Goal: Information Seeking & Learning: Understand process/instructions

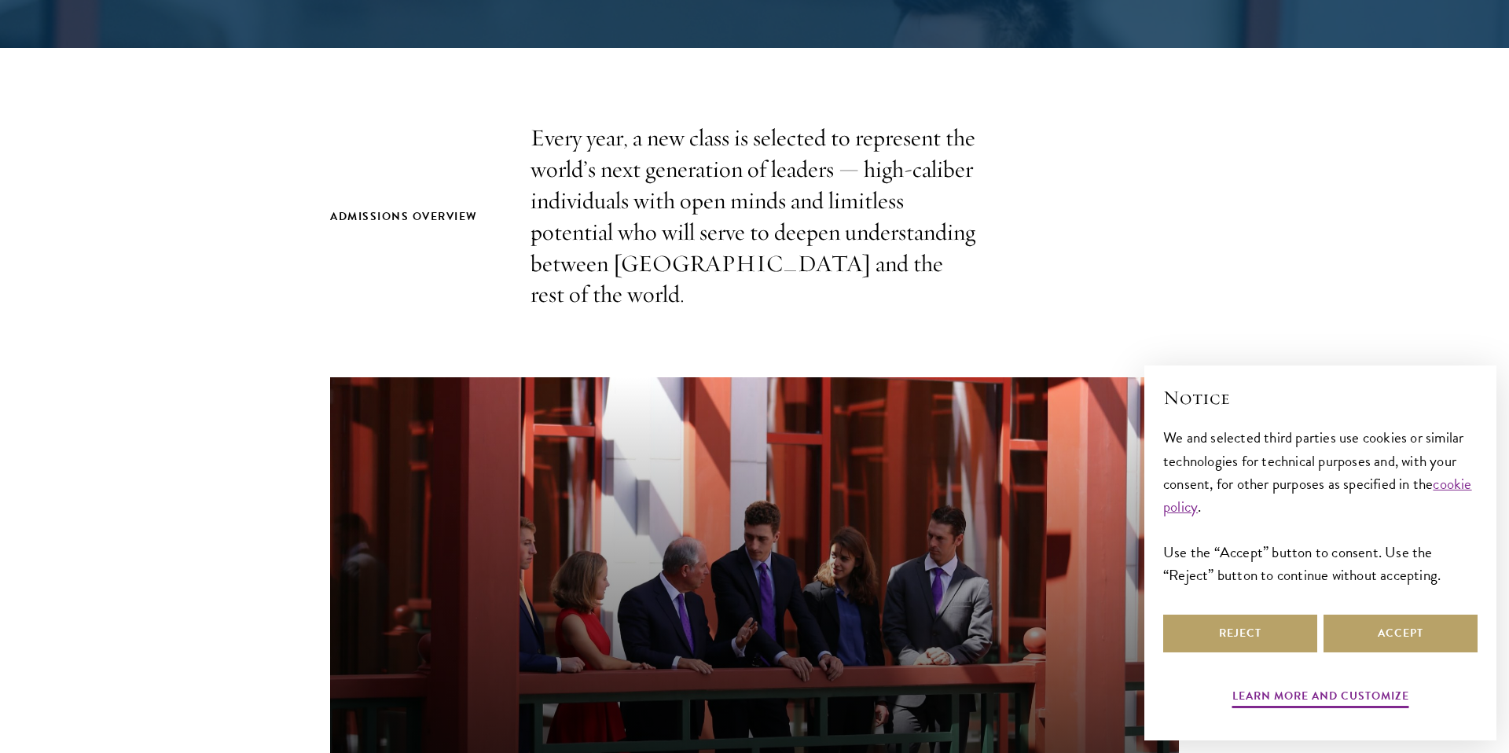
scroll to position [461, 0]
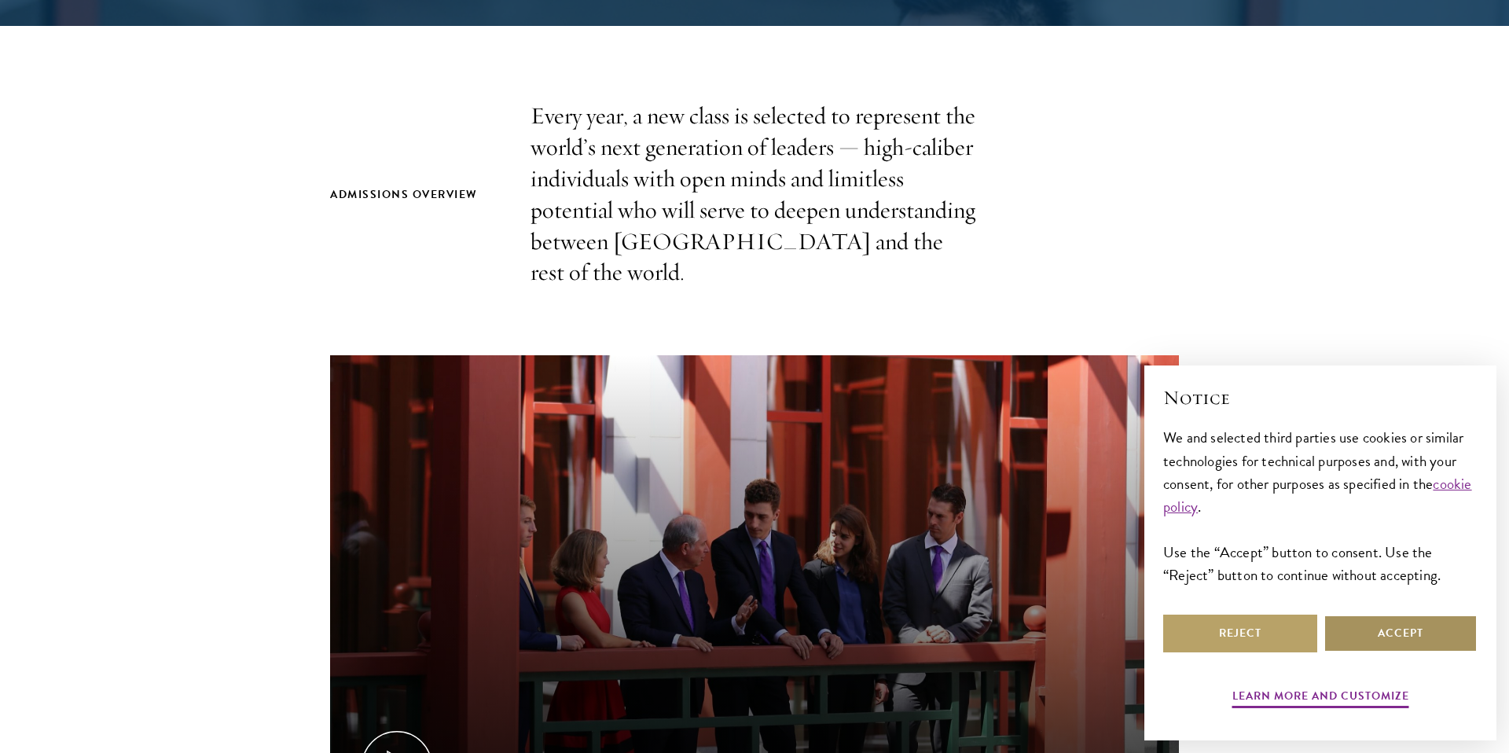
click at [1417, 629] on button "Accept" at bounding box center [1400, 633] width 154 height 38
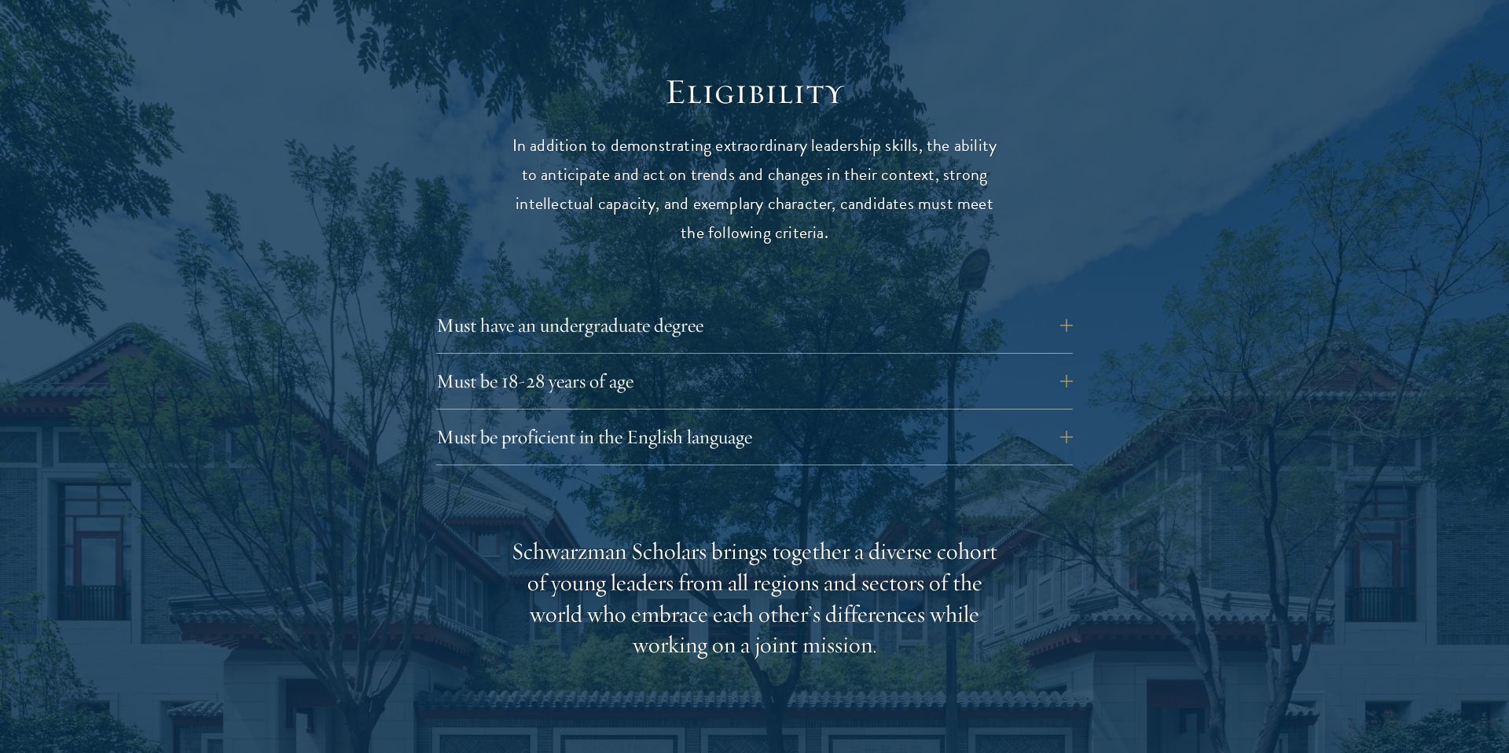
scroll to position [2036, 0]
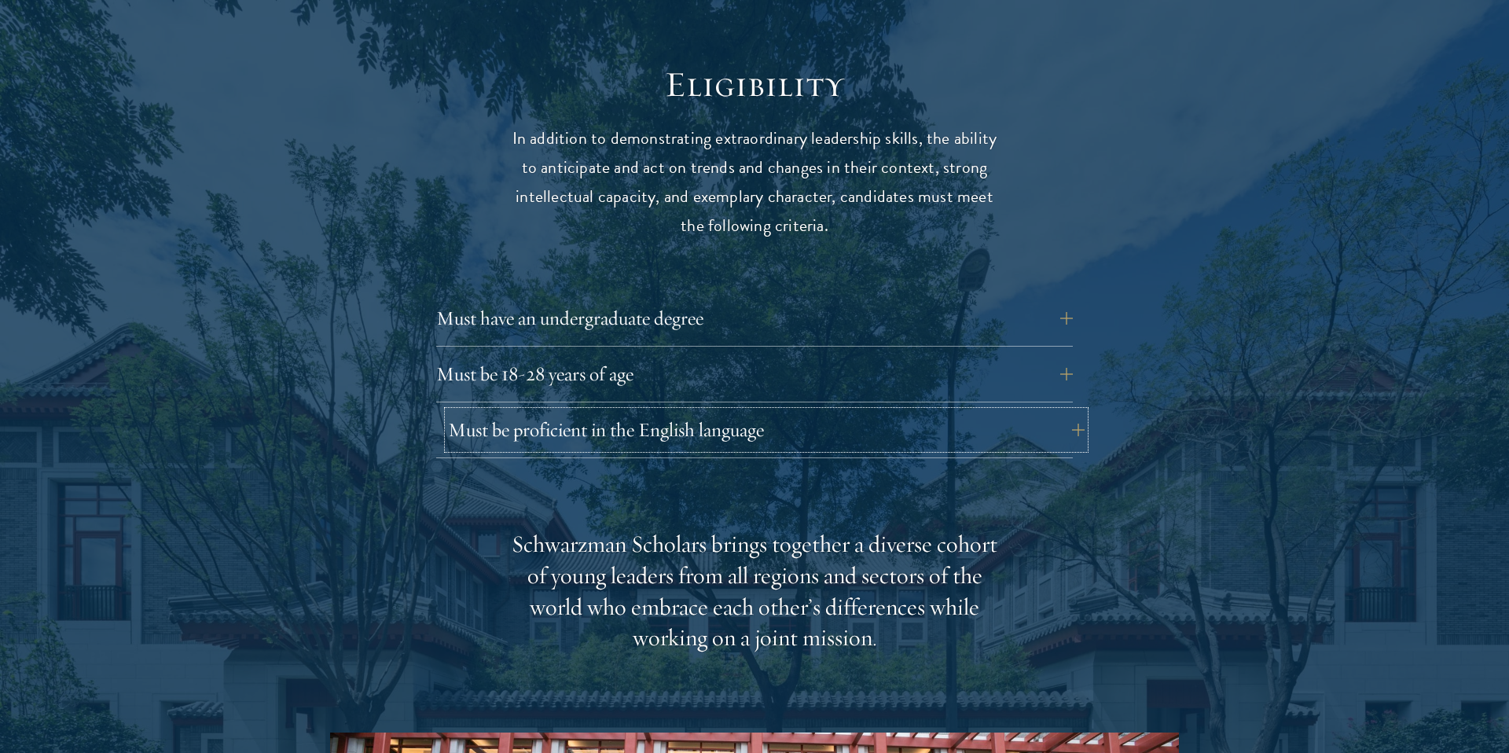
click at [1068, 411] on button "Must be proficient in the English language" at bounding box center [766, 430] width 636 height 38
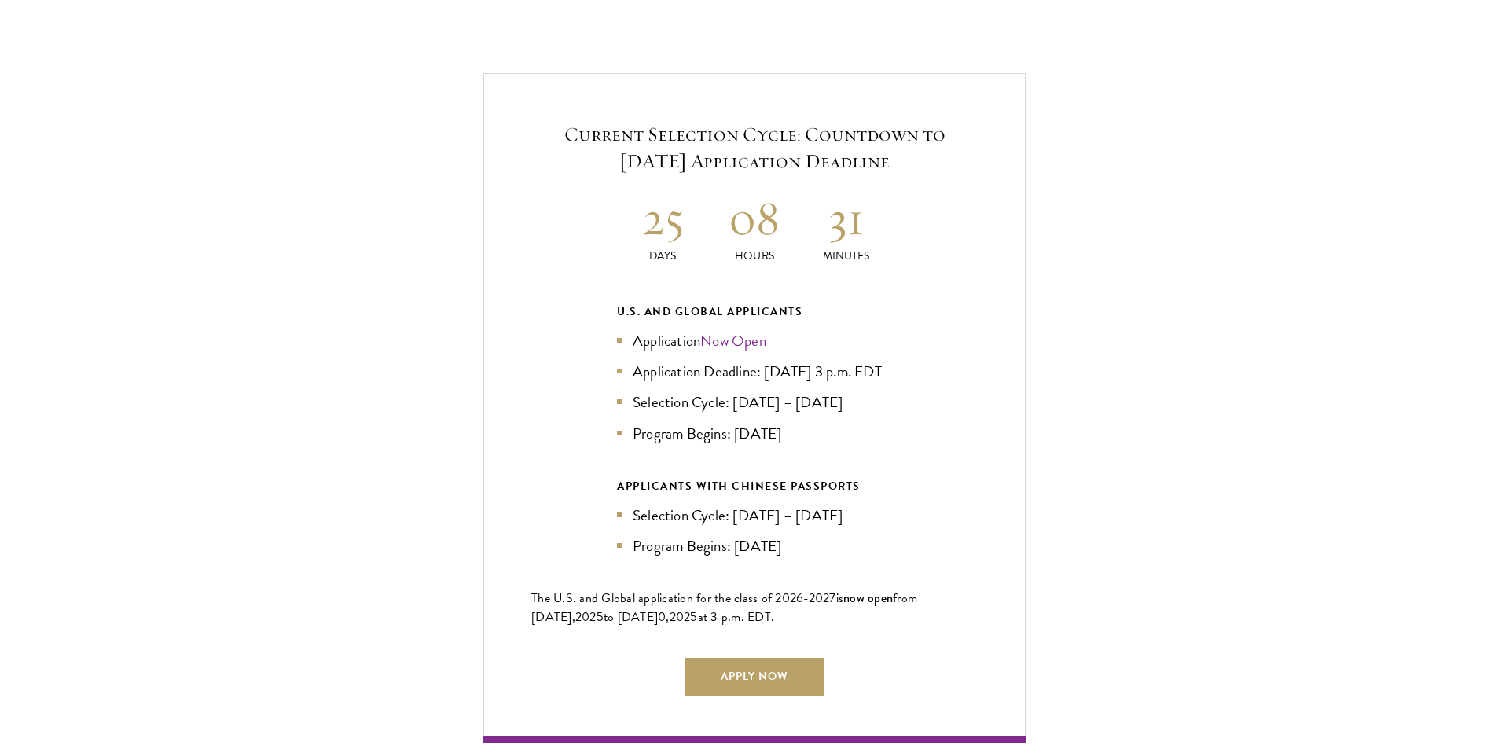
scroll to position [3757, 0]
click at [735, 328] on link "Now Open" at bounding box center [733, 339] width 66 height 23
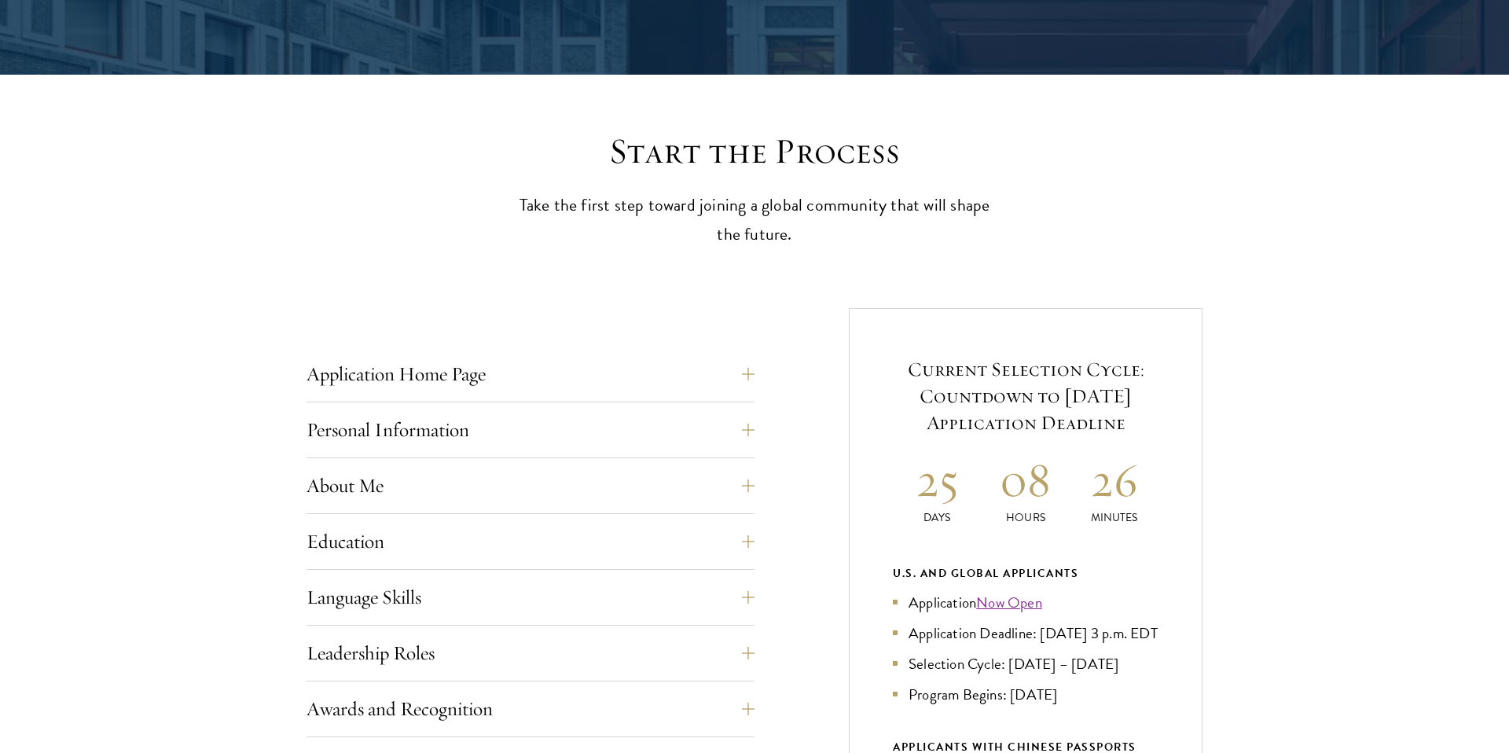
scroll to position [355, 0]
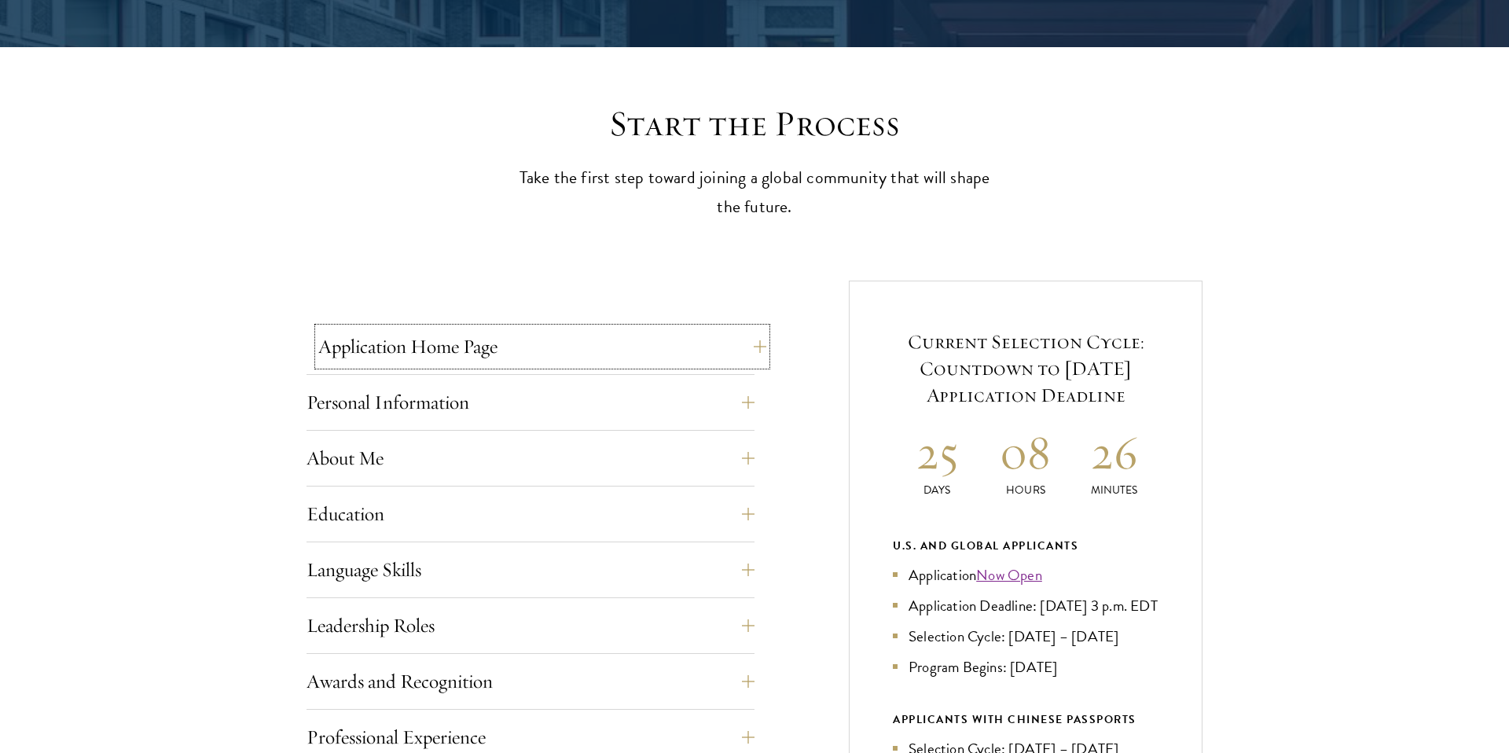
click at [741, 346] on button "Application Home Page" at bounding box center [542, 347] width 448 height 38
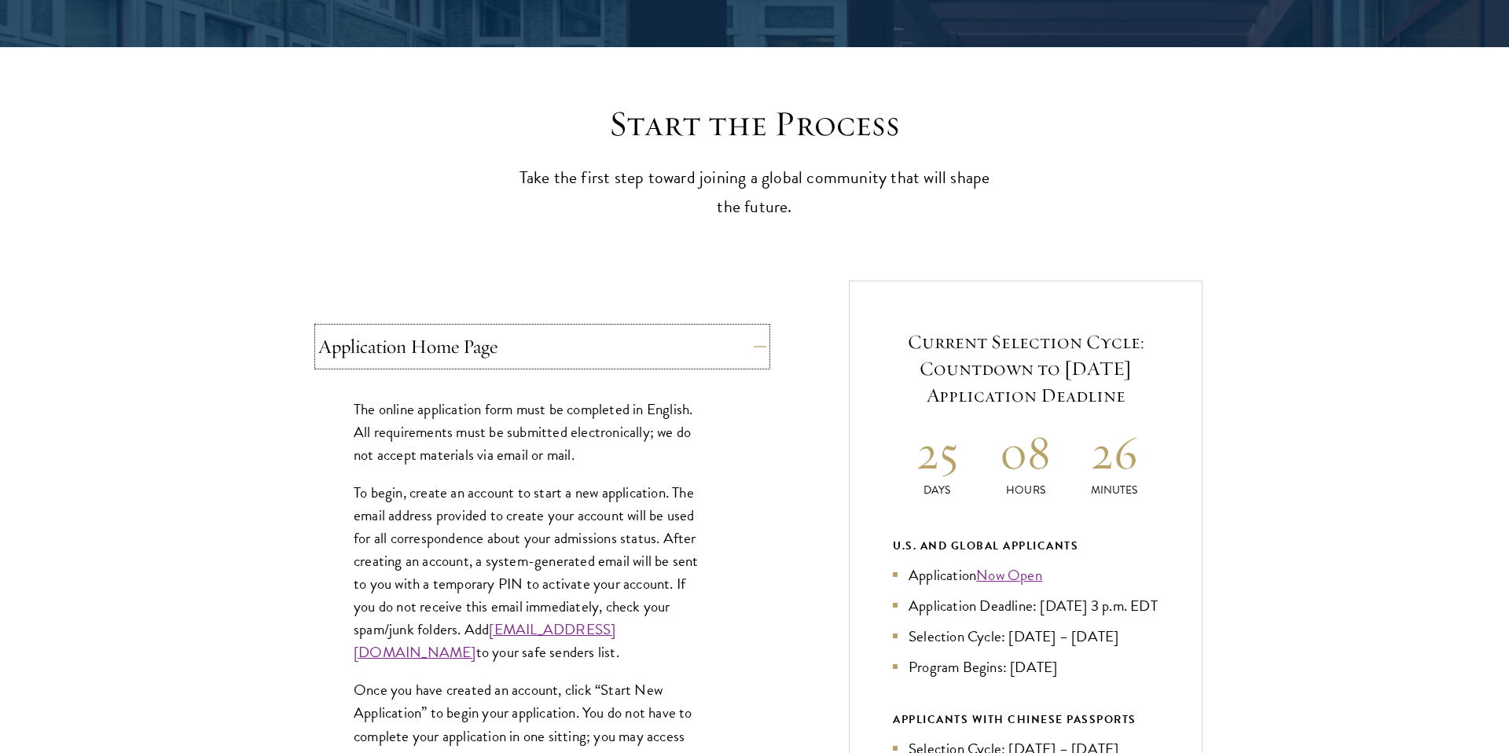
click at [741, 346] on button "Application Home Page" at bounding box center [542, 347] width 448 height 38
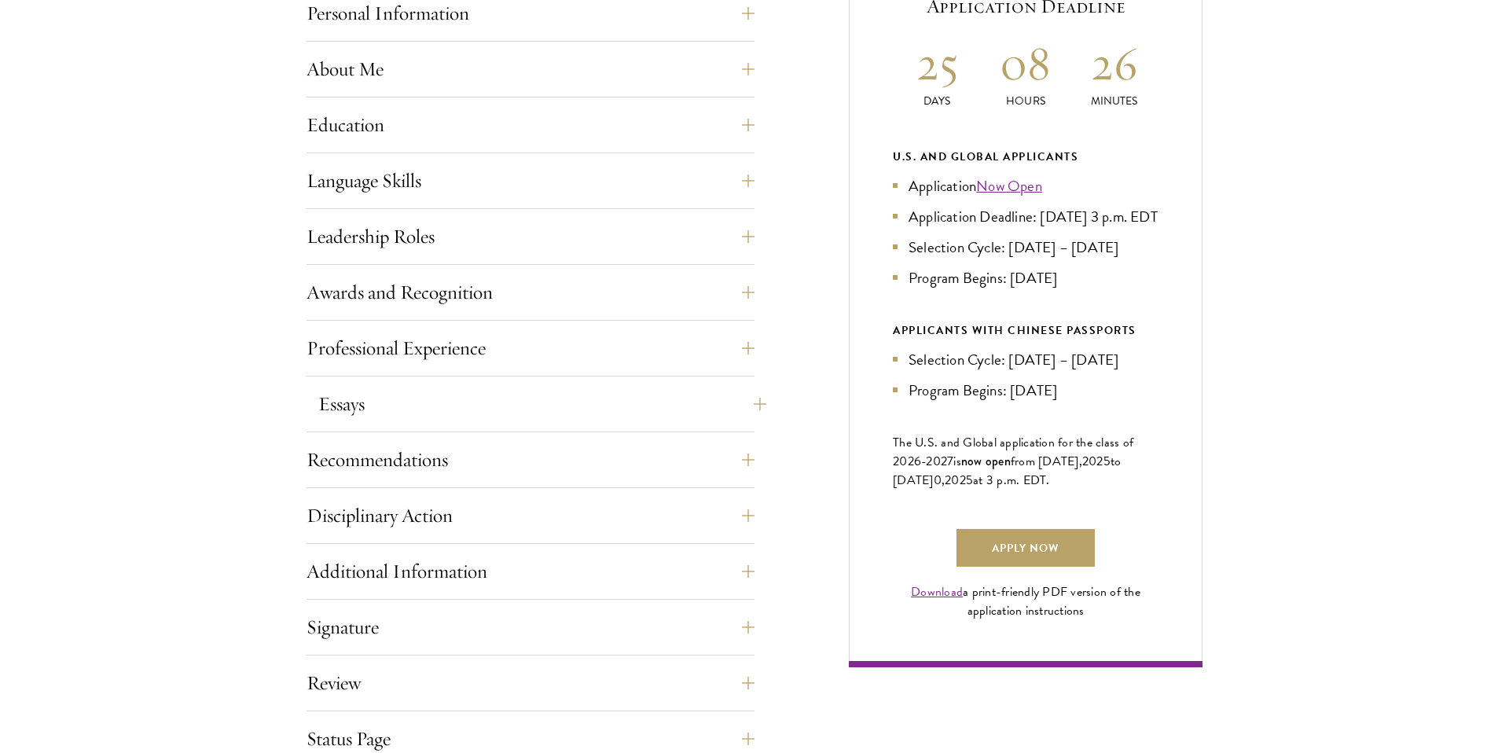
scroll to position [754, 0]
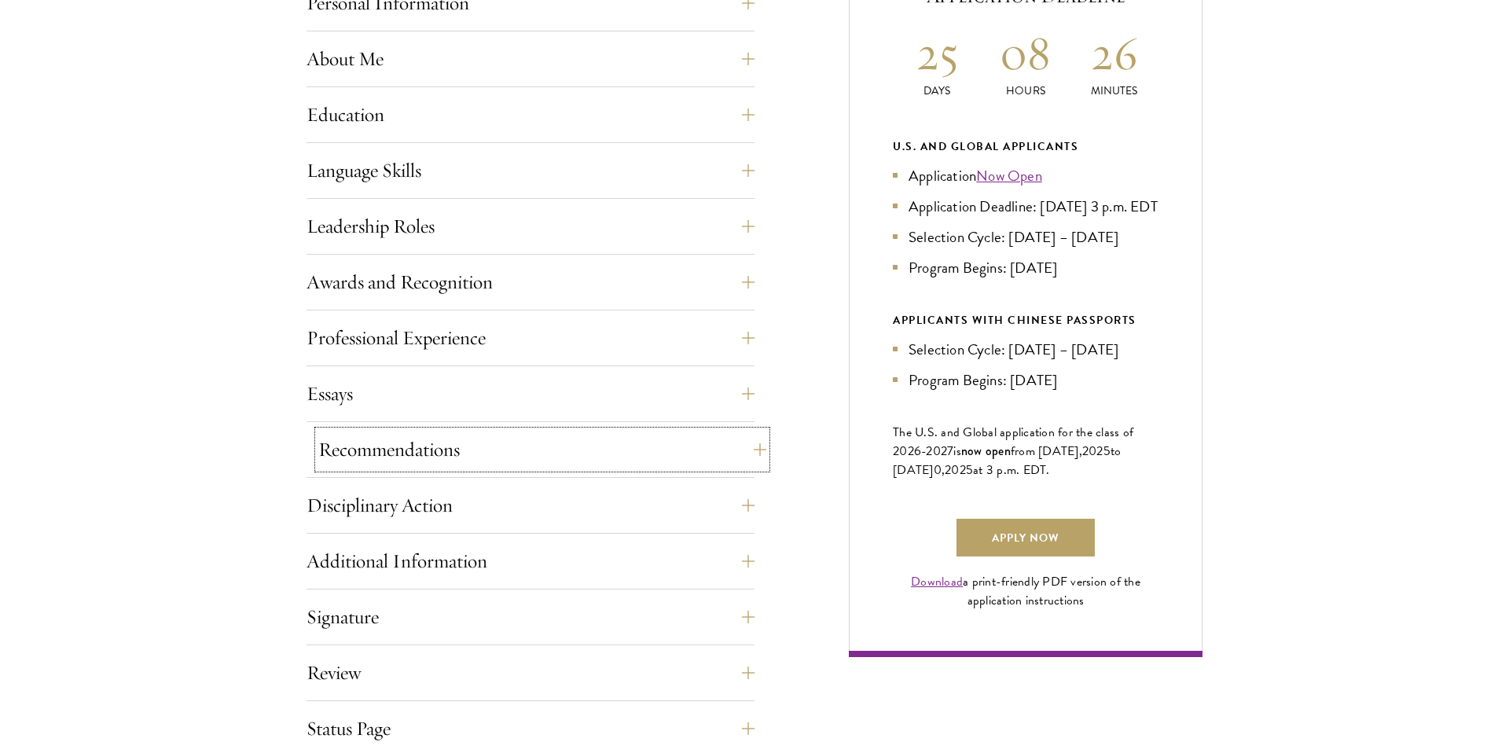
click at [703, 453] on button "Recommendations" at bounding box center [542, 450] width 448 height 38
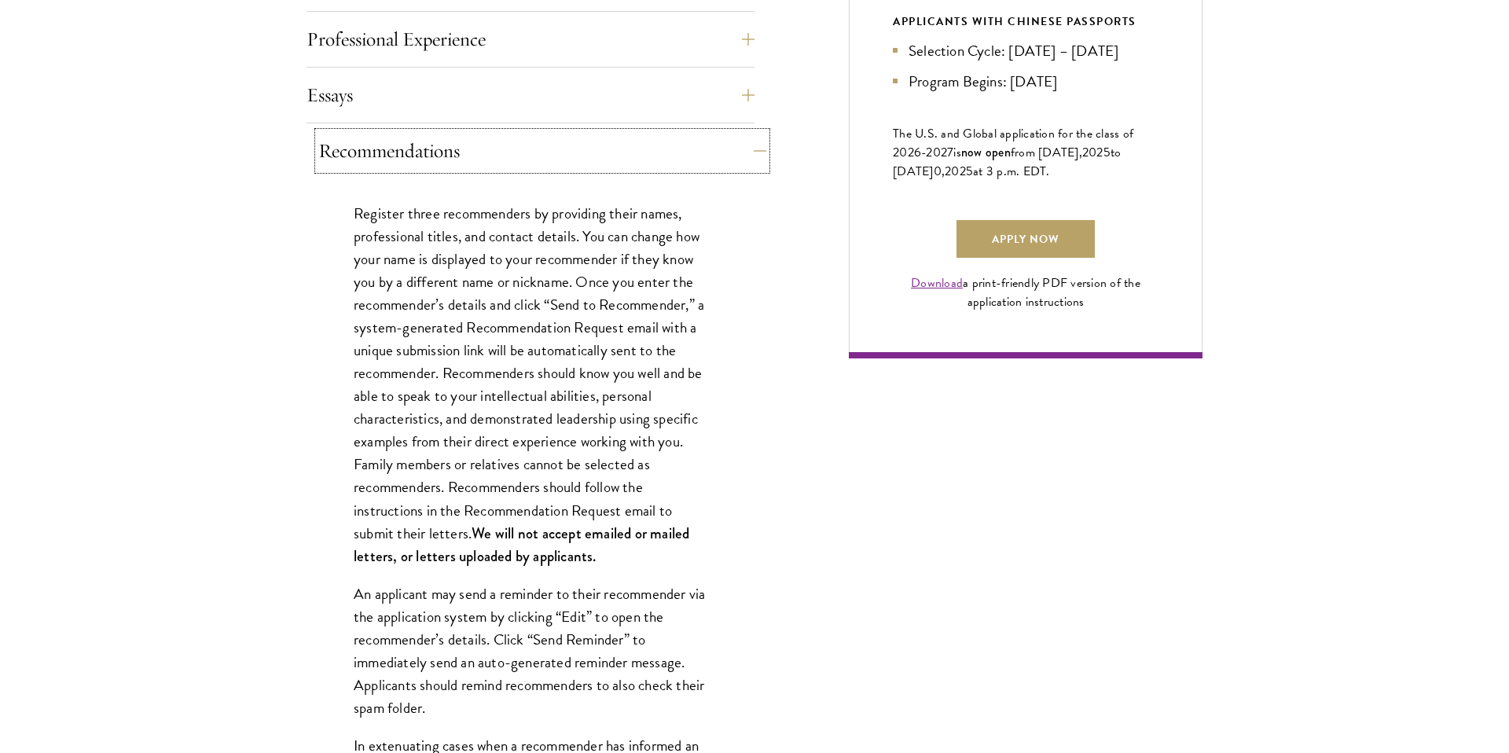
scroll to position [1058, 0]
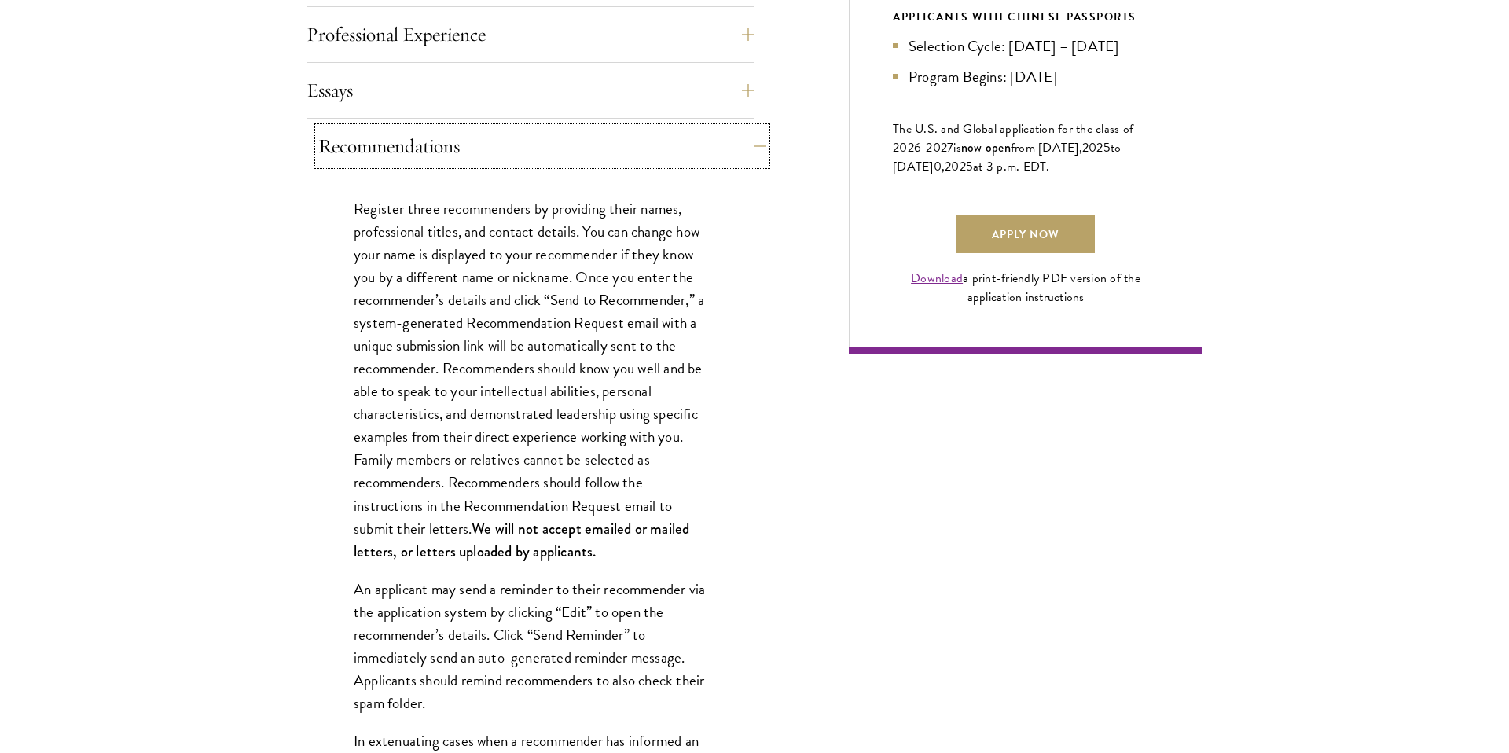
click at [742, 149] on button "Recommendations" at bounding box center [542, 146] width 448 height 38
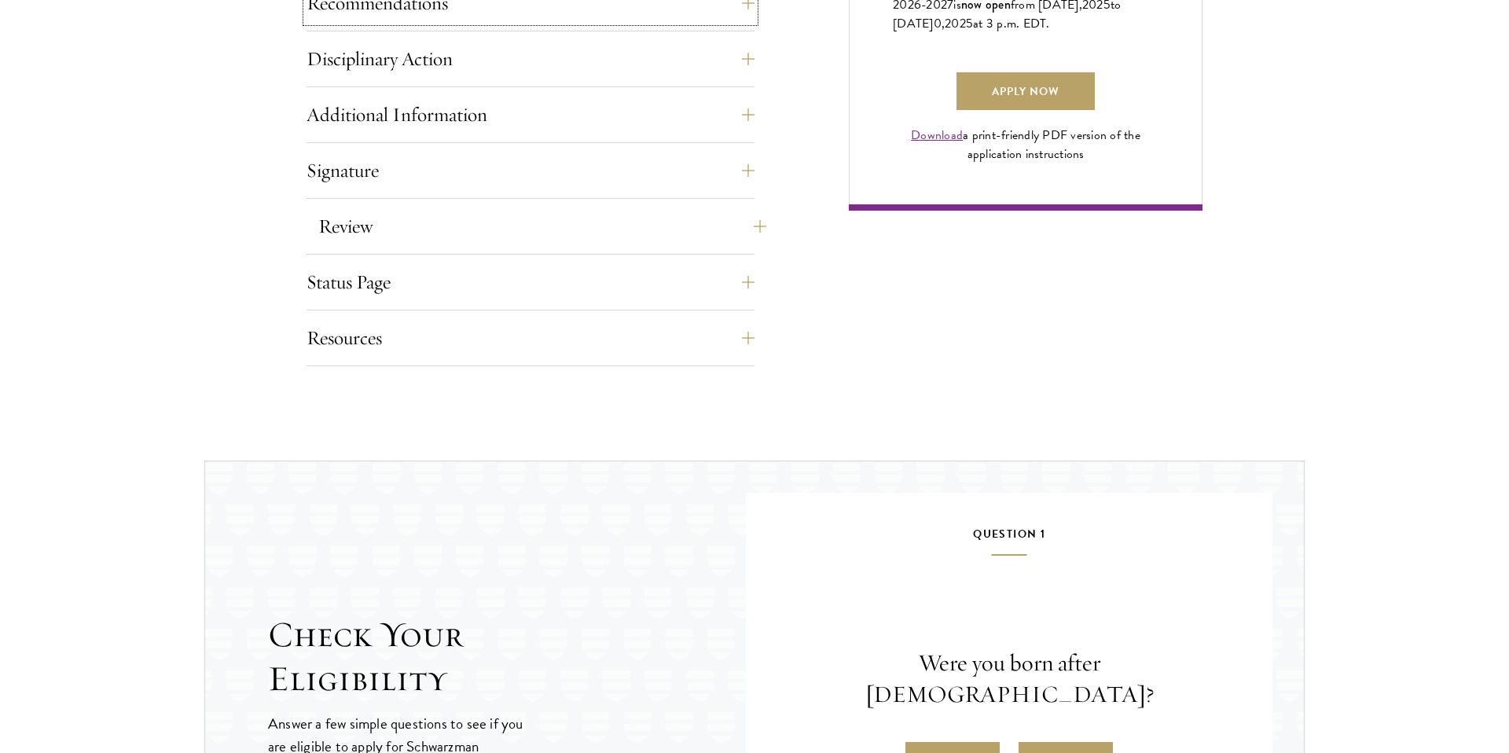
scroll to position [1225, 0]
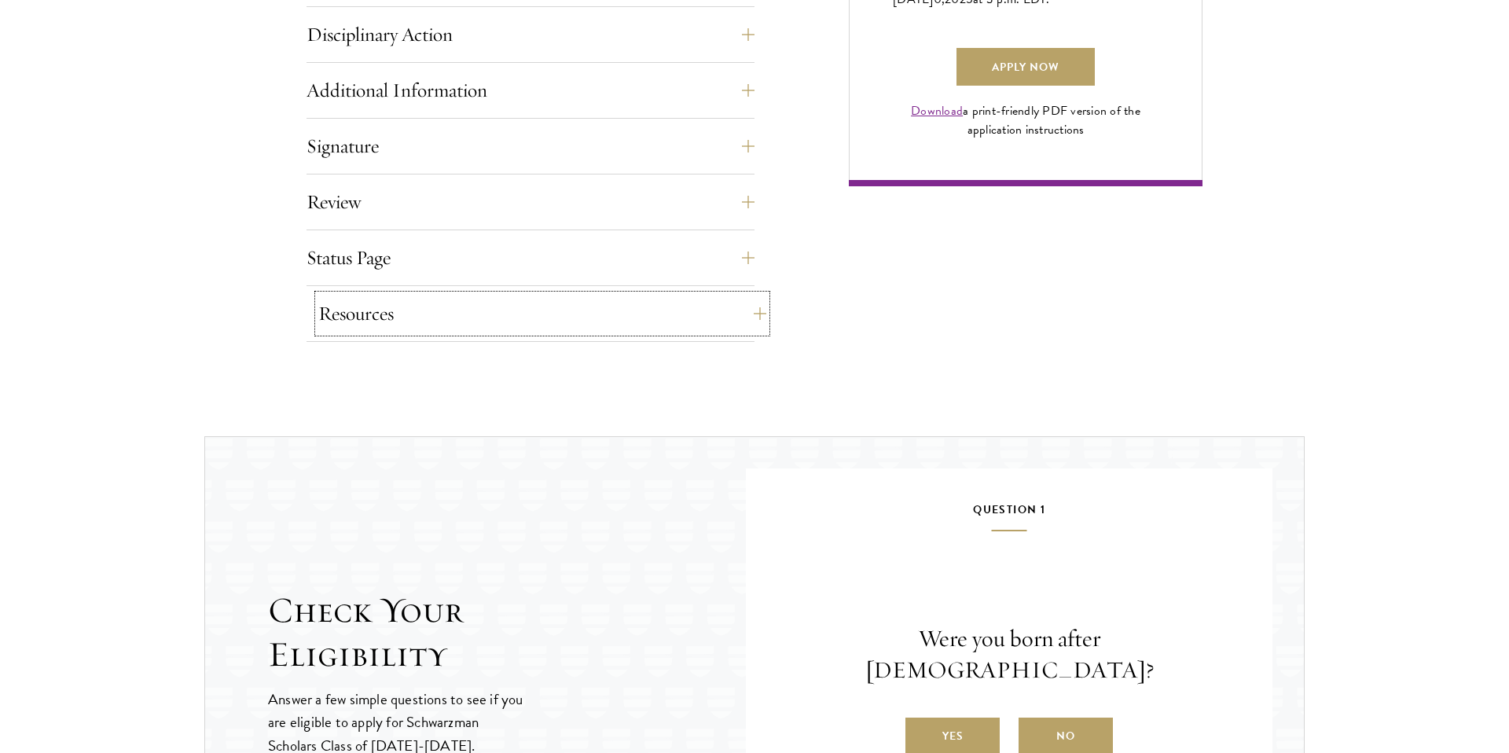
click at [755, 313] on button "Resources" at bounding box center [542, 314] width 448 height 38
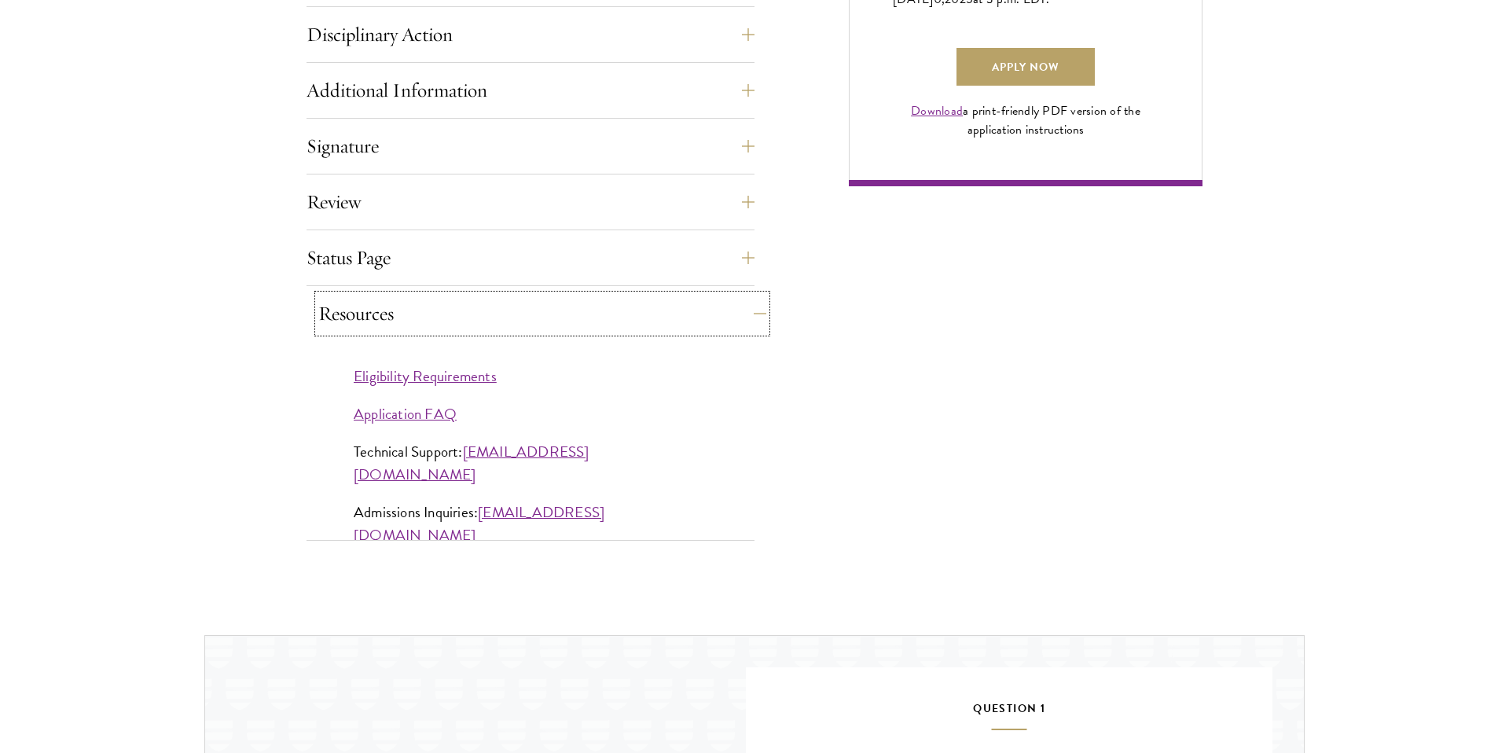
click at [746, 315] on button "Resources" at bounding box center [542, 314] width 448 height 38
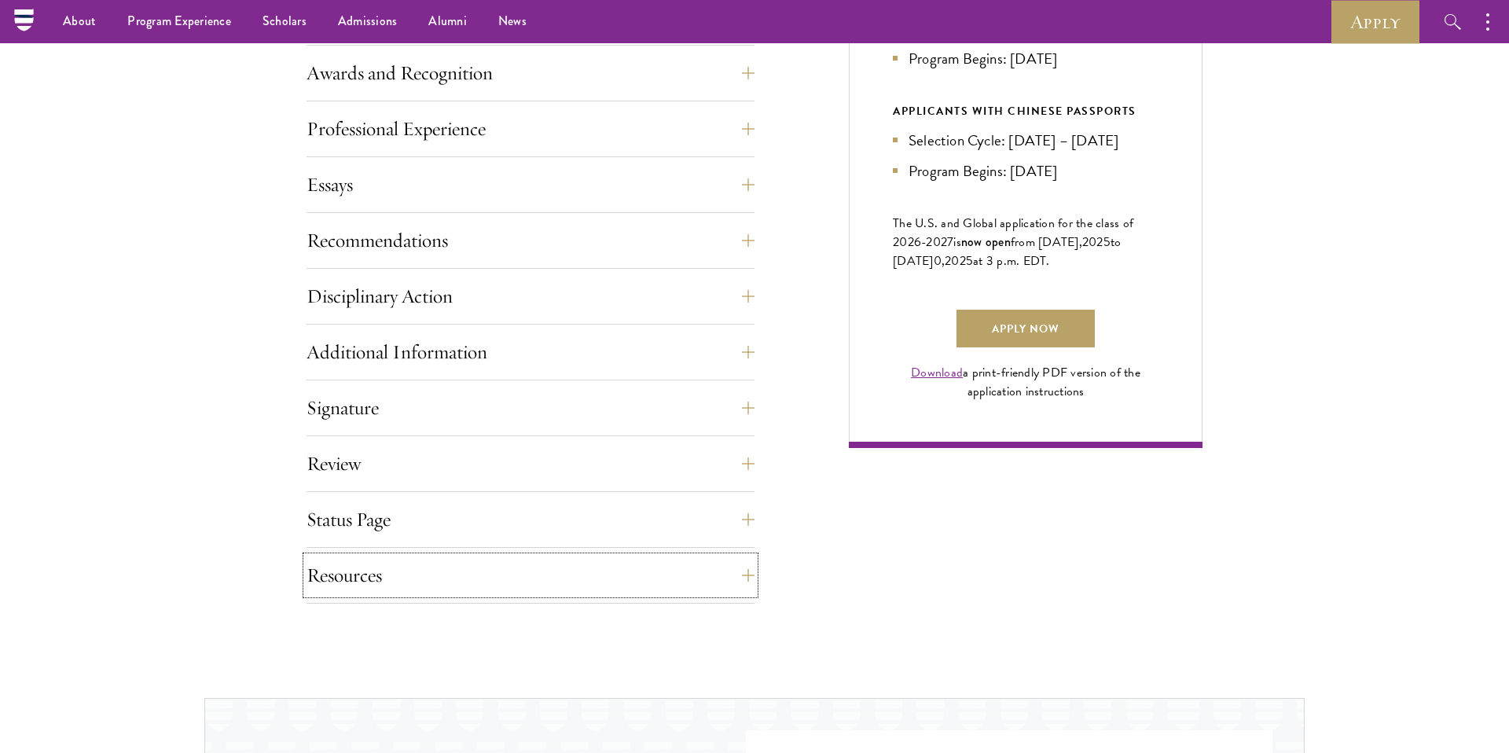
scroll to position [929, 0]
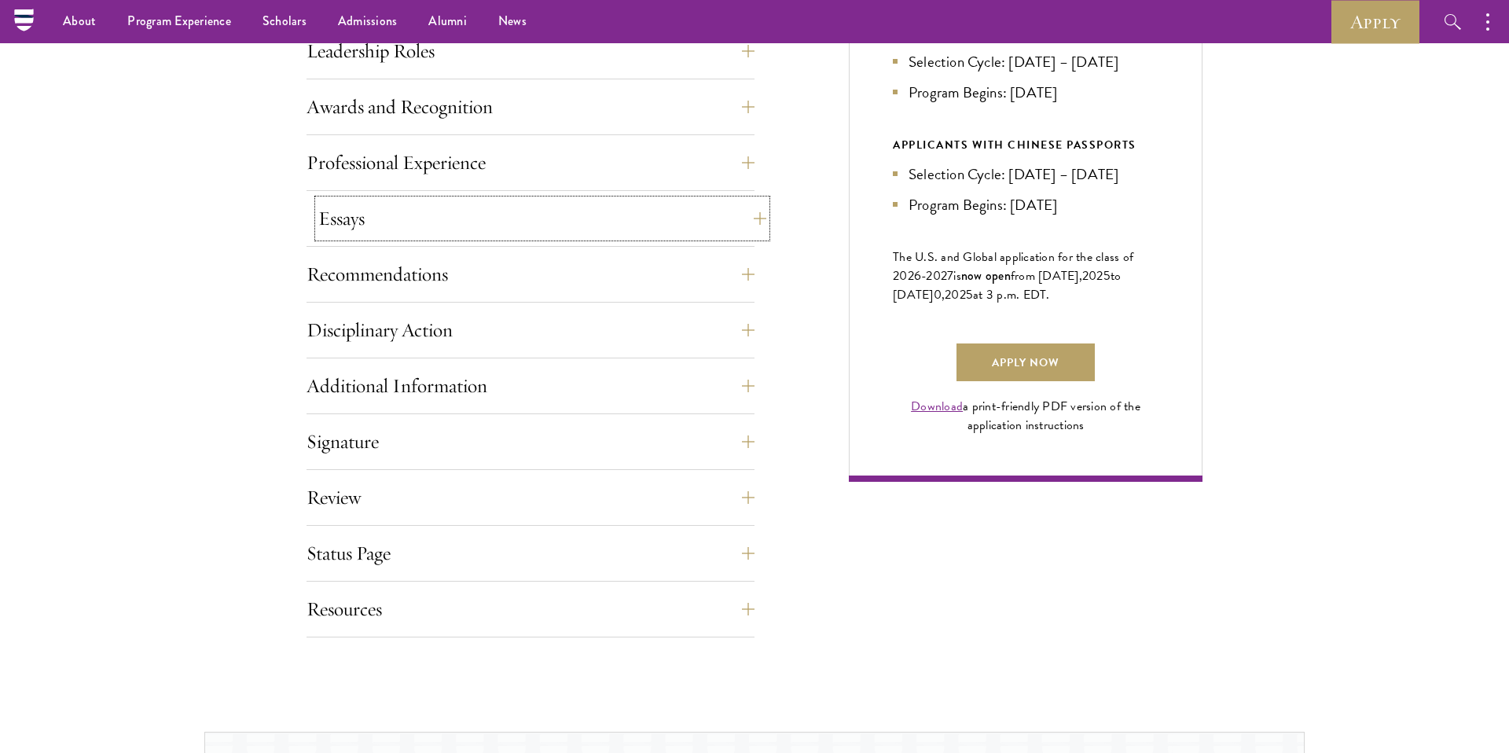
click at [759, 216] on button "Essays" at bounding box center [542, 219] width 448 height 38
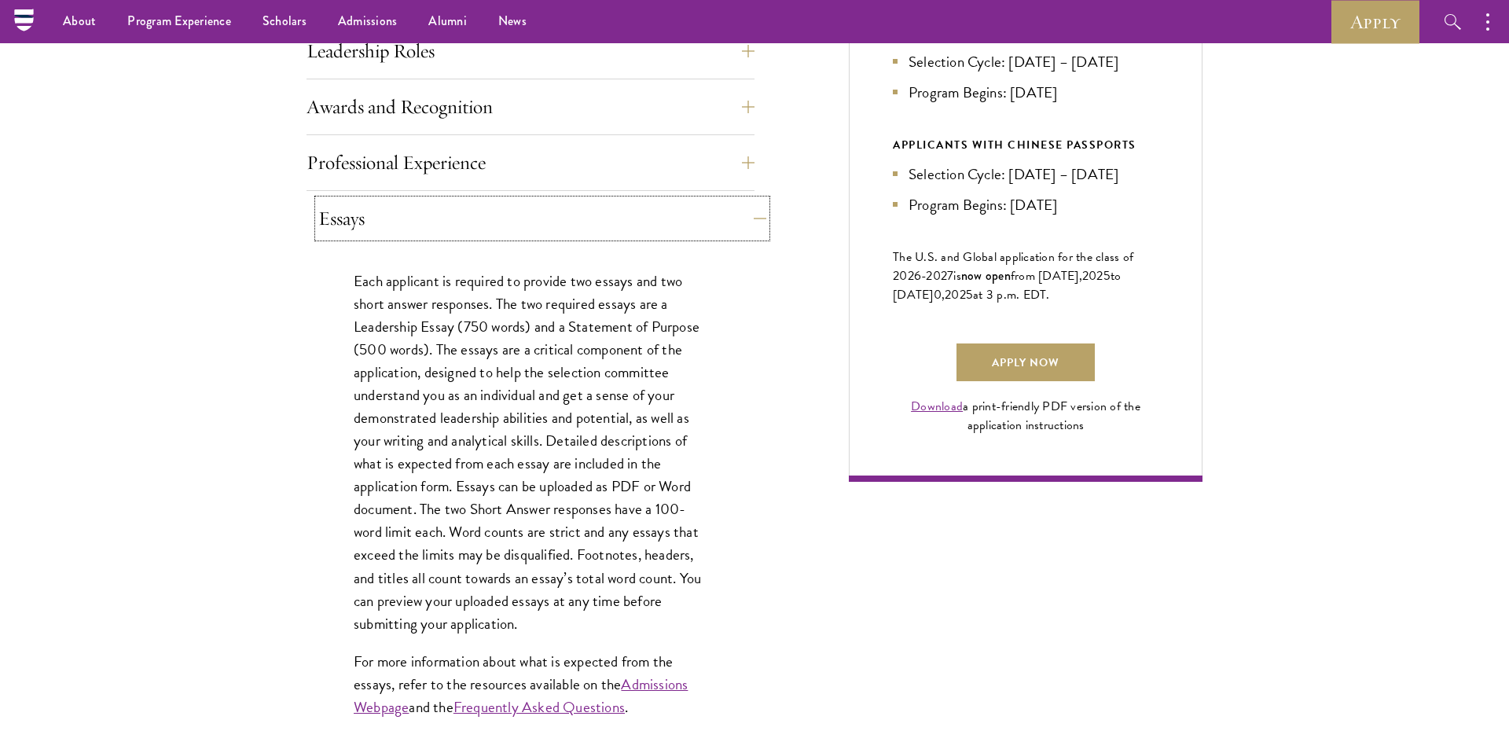
click at [759, 216] on button "Essays" at bounding box center [542, 219] width 448 height 38
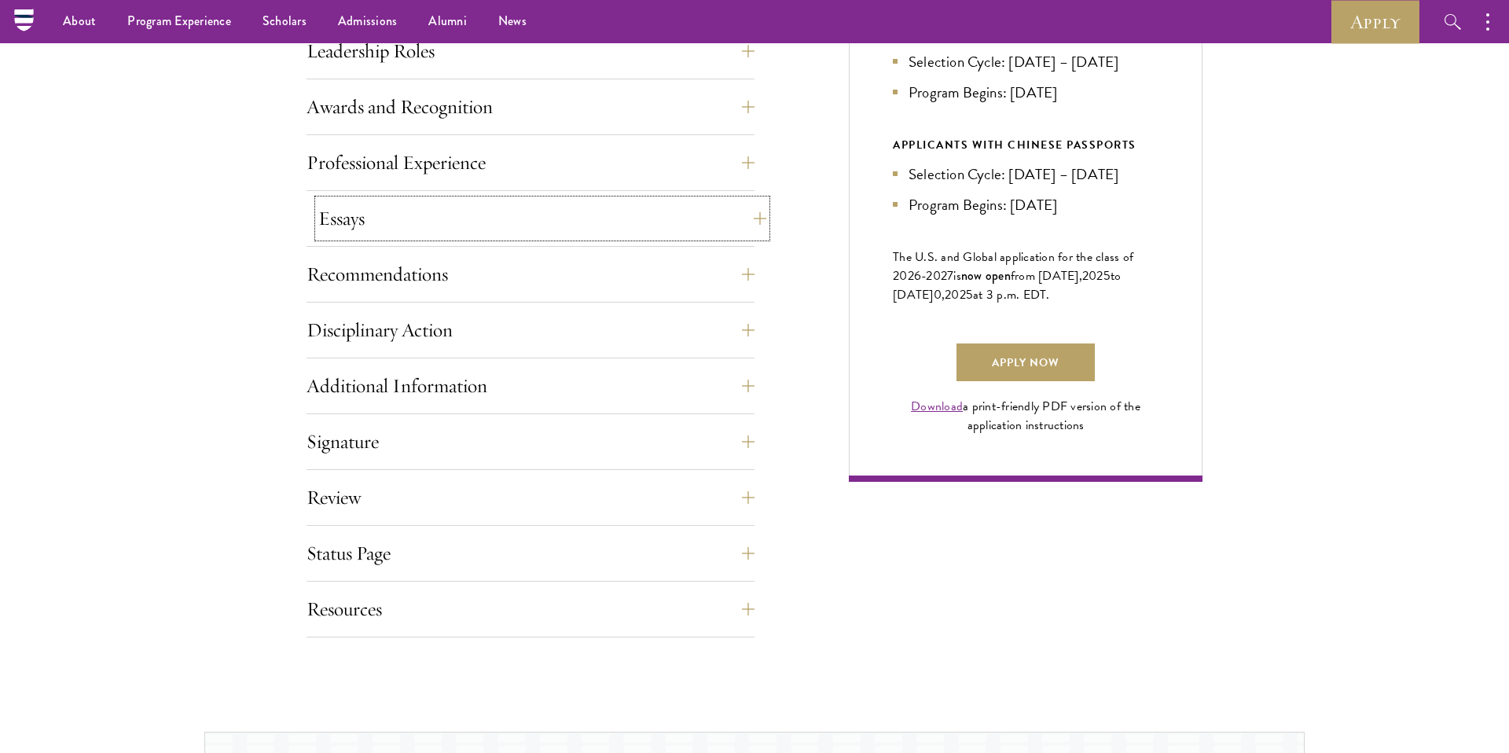
click at [759, 216] on button "Essays" at bounding box center [542, 219] width 448 height 38
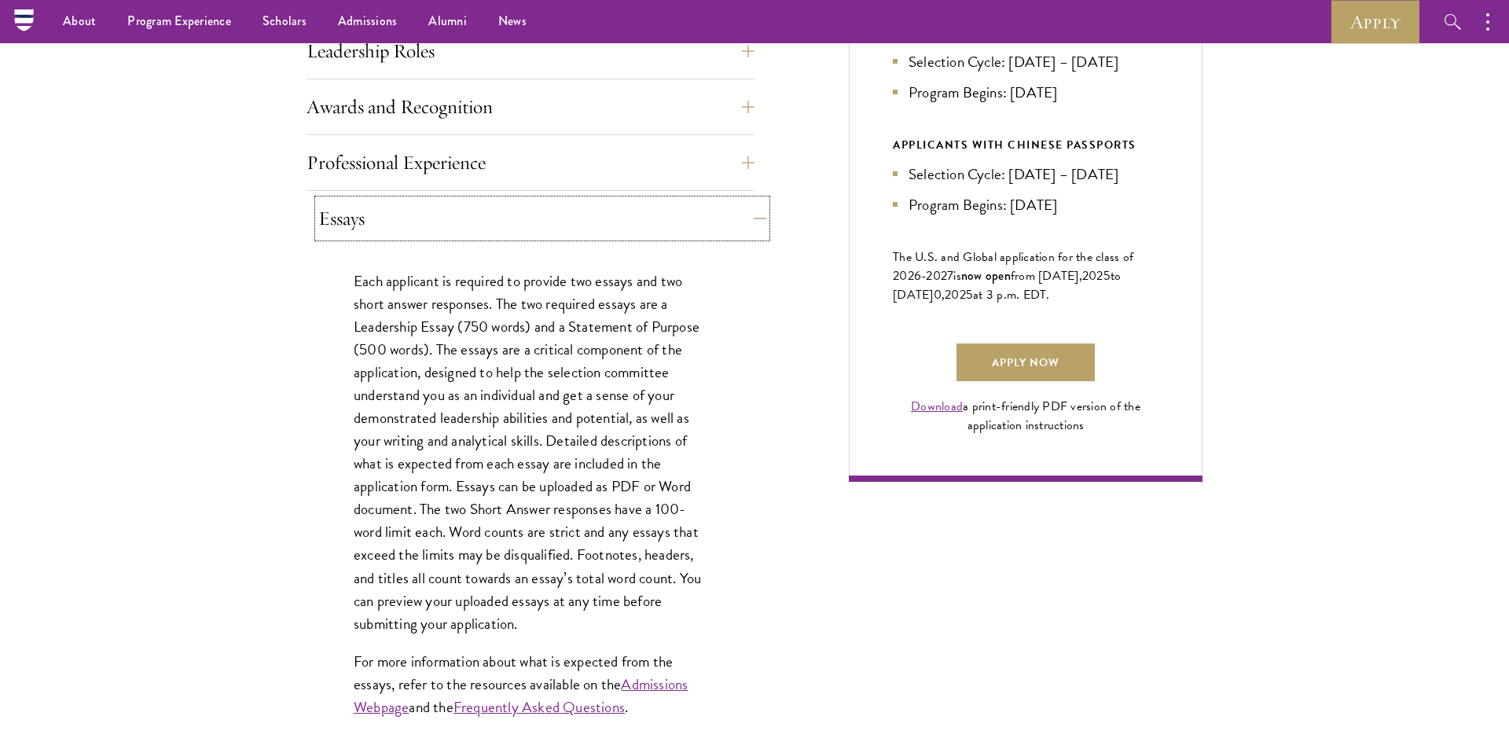
click at [749, 223] on button "Essays" at bounding box center [542, 219] width 448 height 38
